Goal: Information Seeking & Learning: Learn about a topic

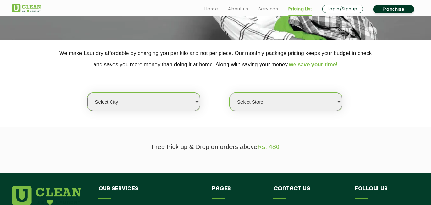
scroll to position [128, 0]
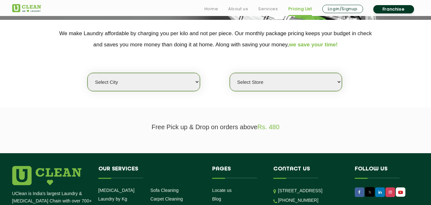
click at [171, 84] on select "Select city [GEOGRAPHIC_DATA] [GEOGRAPHIC_DATA] [GEOGRAPHIC_DATA] [GEOGRAPHIC_D…" at bounding box center [143, 82] width 112 height 18
select select "139"
click at [87, 73] on select "Select city [GEOGRAPHIC_DATA] [GEOGRAPHIC_DATA] [GEOGRAPHIC_DATA] [GEOGRAPHIC_D…" at bounding box center [143, 82] width 112 height 18
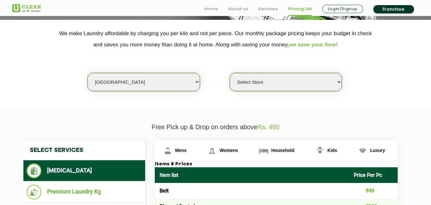
click at [271, 81] on select "Select Store [GEOGRAPHIC_DATA]" at bounding box center [286, 82] width 112 height 18
select select "403"
click at [230, 73] on select "Select Store [GEOGRAPHIC_DATA]" at bounding box center [286, 82] width 112 height 18
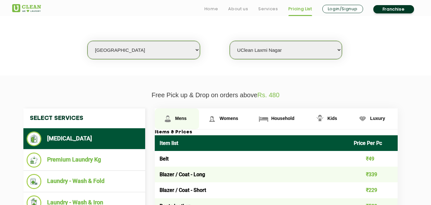
click at [180, 115] on link "Mens" at bounding box center [177, 119] width 45 height 21
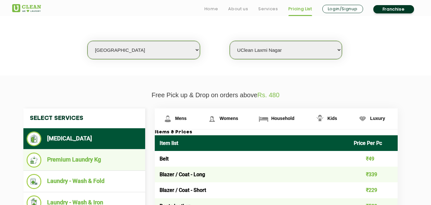
scroll to position [192, 0]
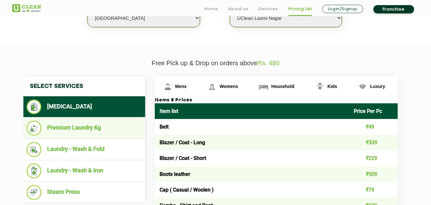
click at [97, 123] on li "Premium Laundry Kg" at bounding box center [84, 128] width 115 height 15
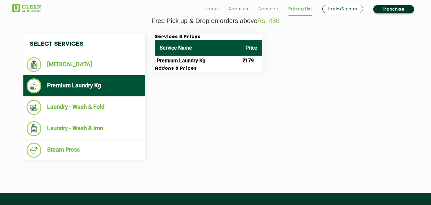
scroll to position [256, 0]
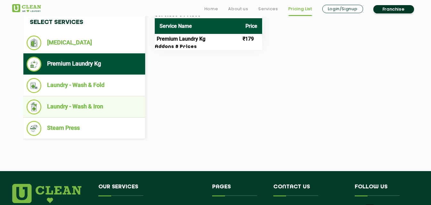
click at [92, 108] on li "Laundry - Wash & Iron" at bounding box center [84, 107] width 115 height 15
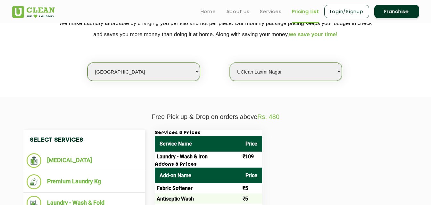
scroll to position [128, 0]
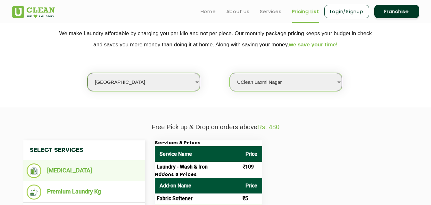
click at [80, 166] on li "[MEDICAL_DATA]" at bounding box center [84, 171] width 115 height 15
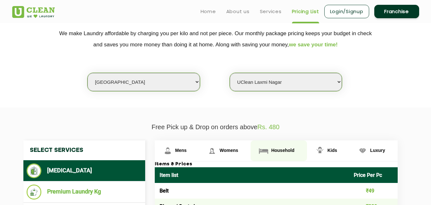
click at [272, 148] on link "Household" at bounding box center [279, 151] width 56 height 21
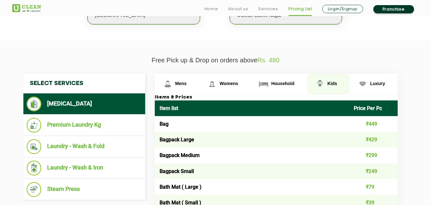
scroll to position [224, 0]
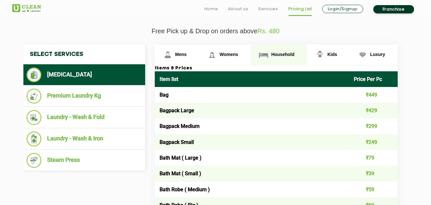
click at [277, 50] on link "Household" at bounding box center [279, 55] width 56 height 21
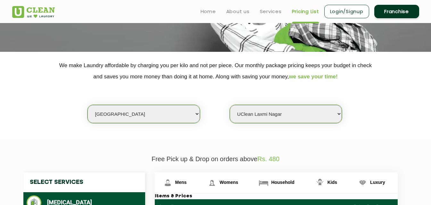
scroll to position [0, 0]
